Goal: Information Seeking & Learning: Learn about a topic

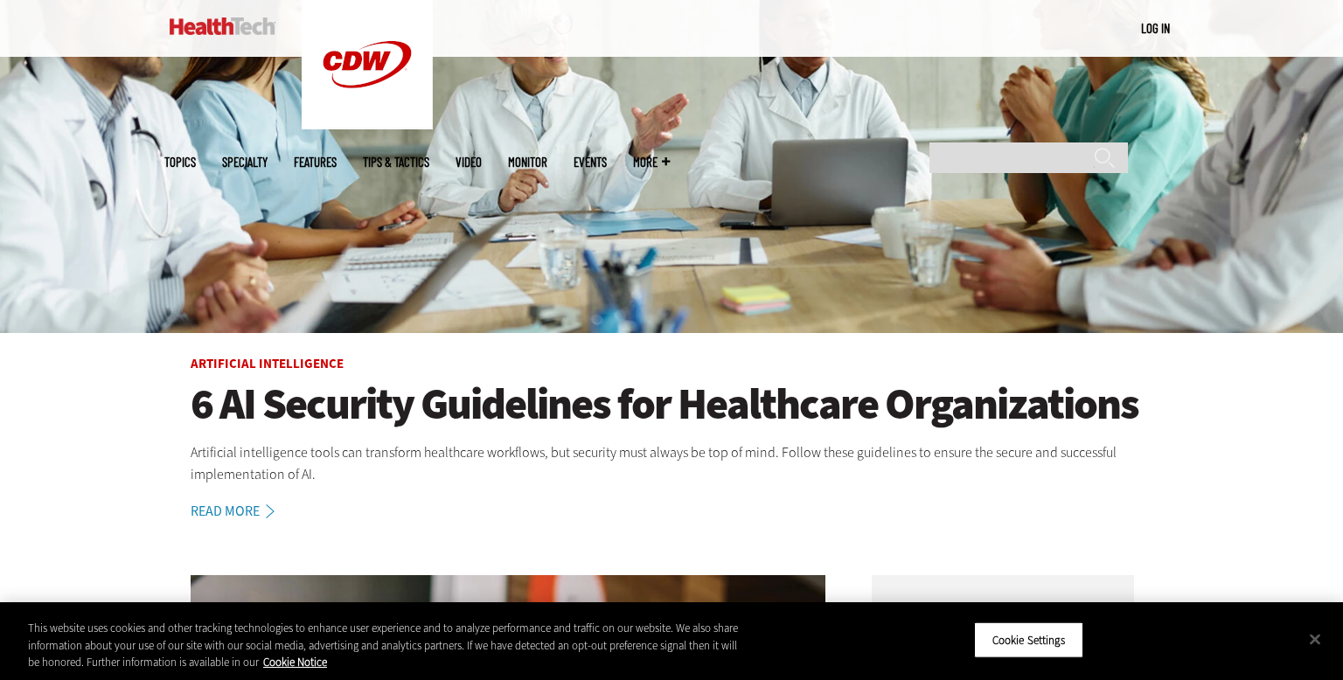
scroll to position [296, 0]
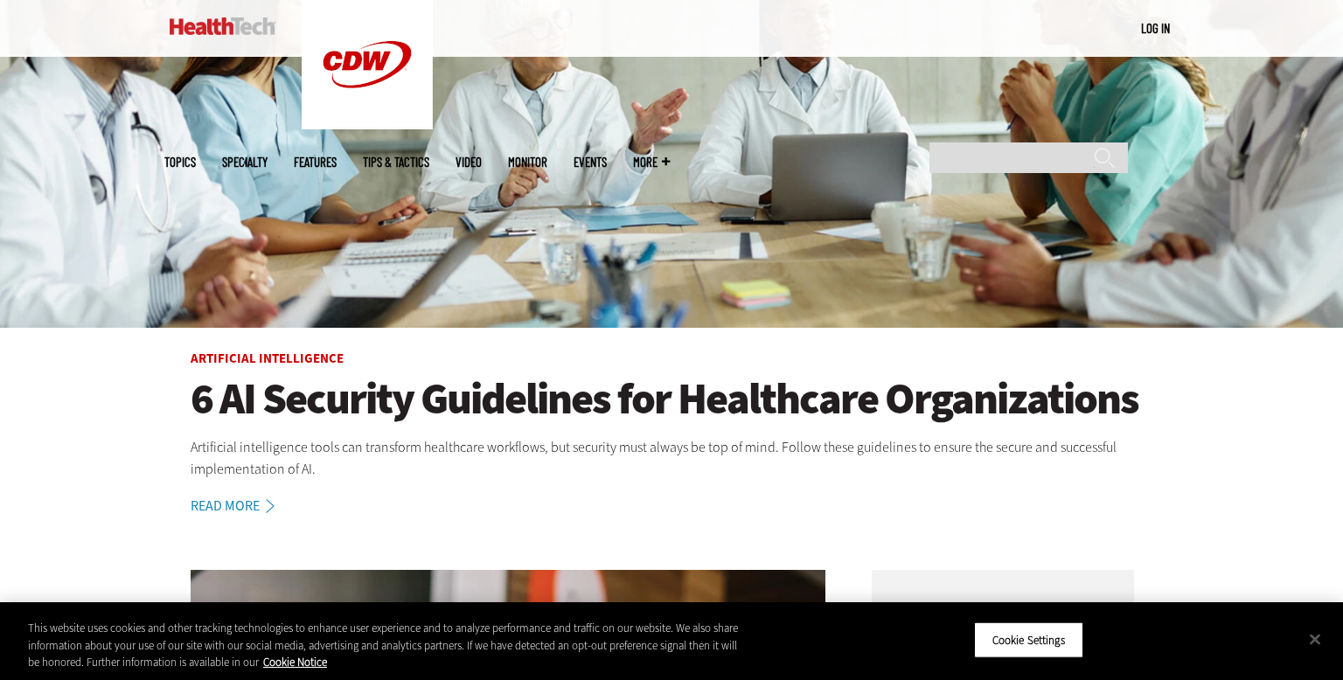
click at [386, 399] on h1 "6 AI Security Guidelines for Healthcare Organizations" at bounding box center [672, 399] width 962 height 48
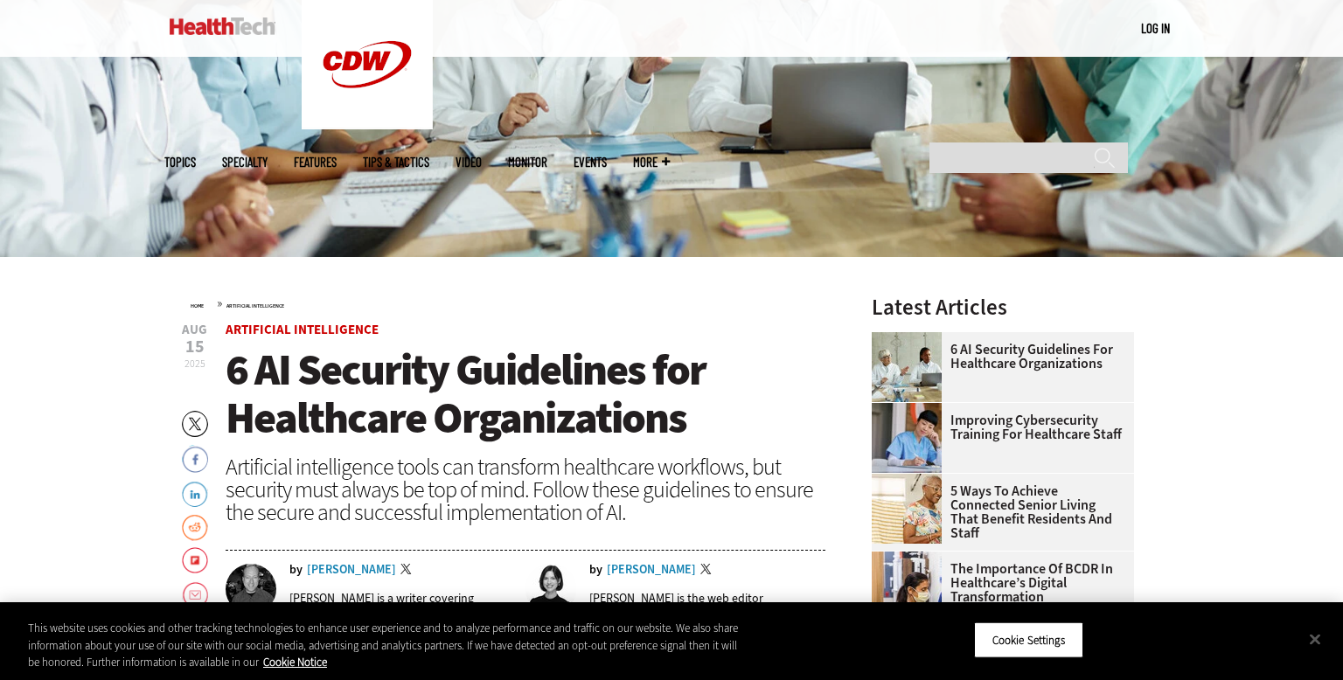
scroll to position [372, 0]
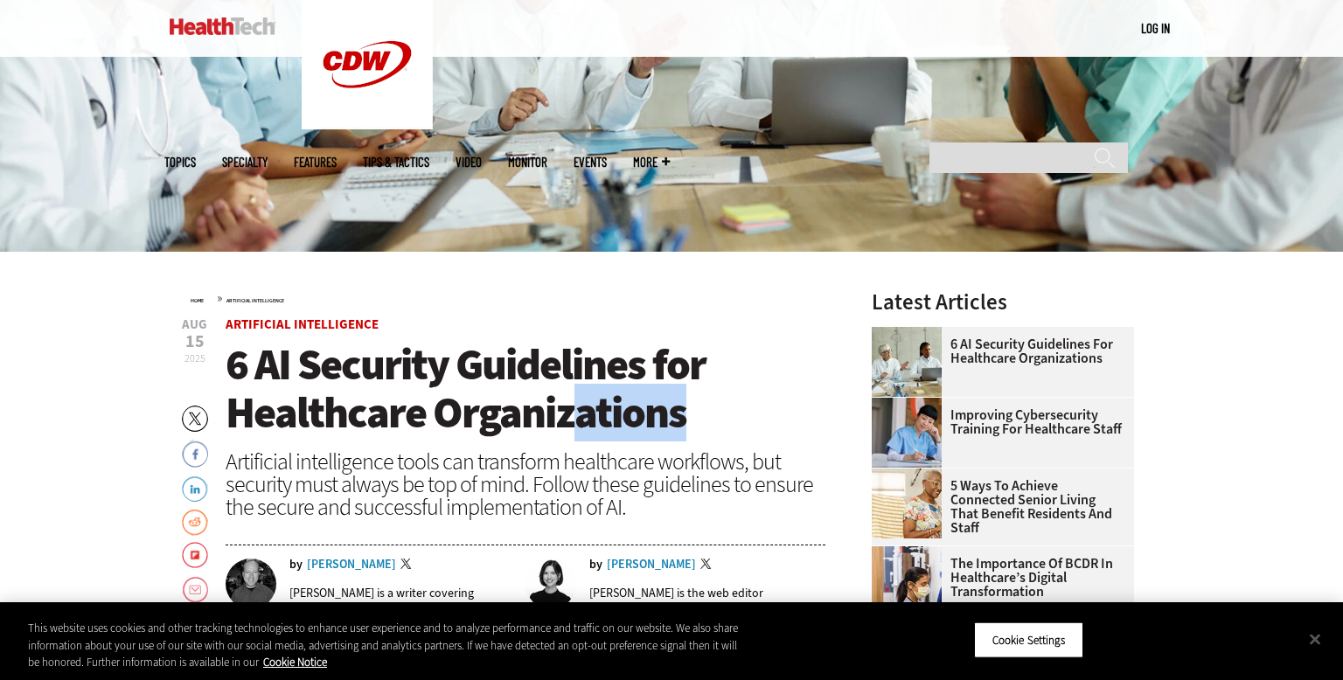
drag, startPoint x: 685, startPoint y: 417, endPoint x: 311, endPoint y: 408, distance: 373.4
click at [311, 408] on h1 "6 AI Security Guidelines for Healthcare Organizations" at bounding box center [526, 389] width 600 height 96
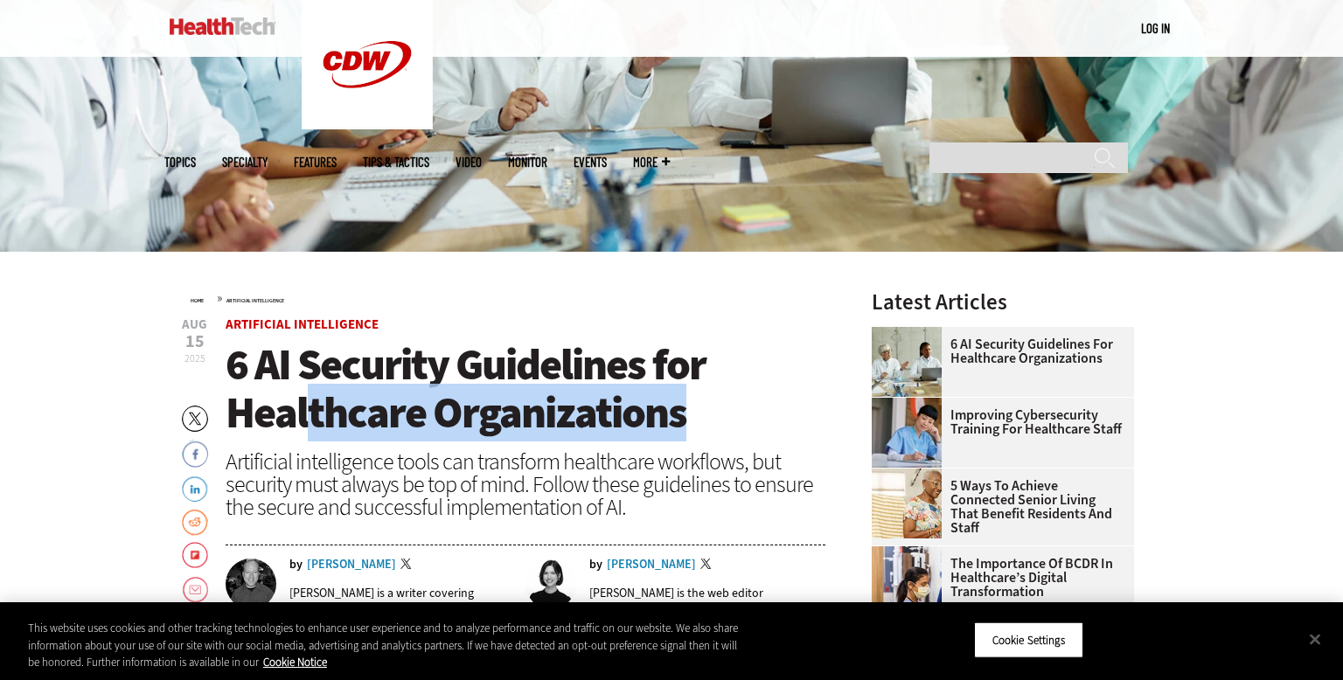
click at [310, 408] on span "6 AI Security Guidelines for Healthcare Organizations" at bounding box center [466, 389] width 480 height 106
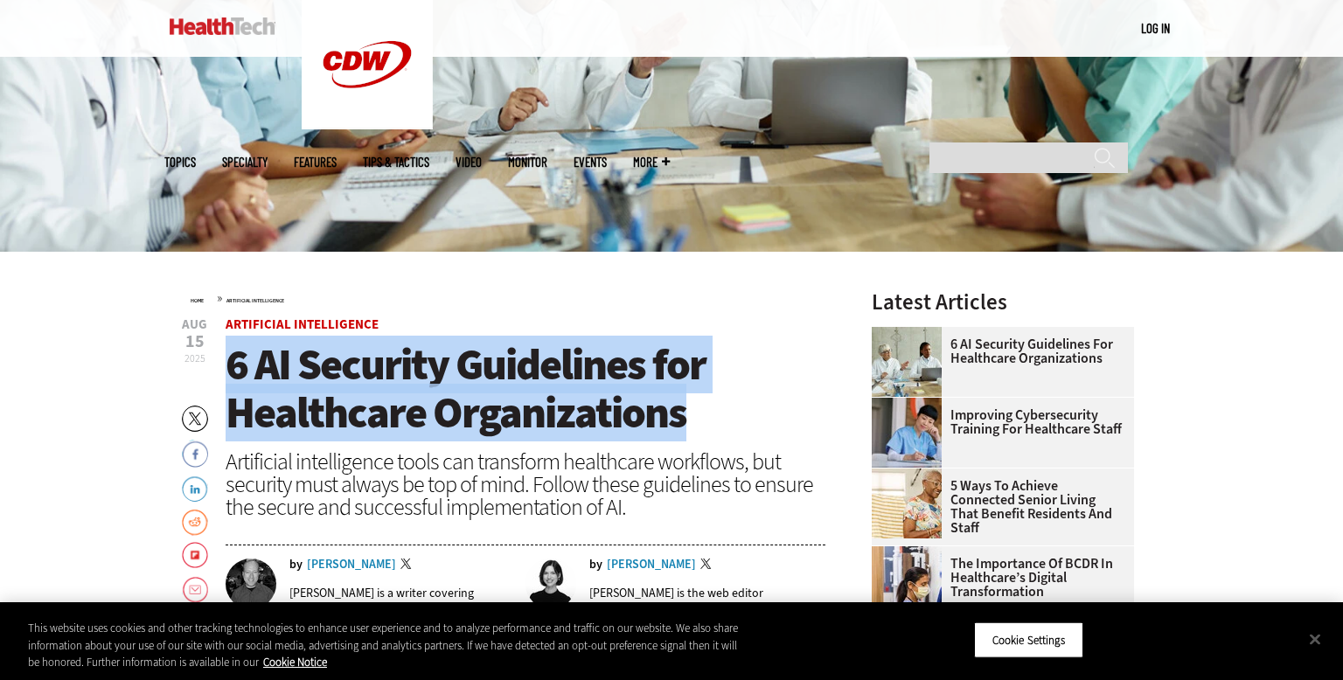
drag, startPoint x: 231, startPoint y: 365, endPoint x: 677, endPoint y: 415, distance: 448.7
click at [677, 415] on span "6 AI Security Guidelines for Healthcare Organizations" at bounding box center [466, 389] width 480 height 106
copy span "6 AI Security Guidelines for Healthcare Organizations"
